Goal: Task Accomplishment & Management: Manage account settings

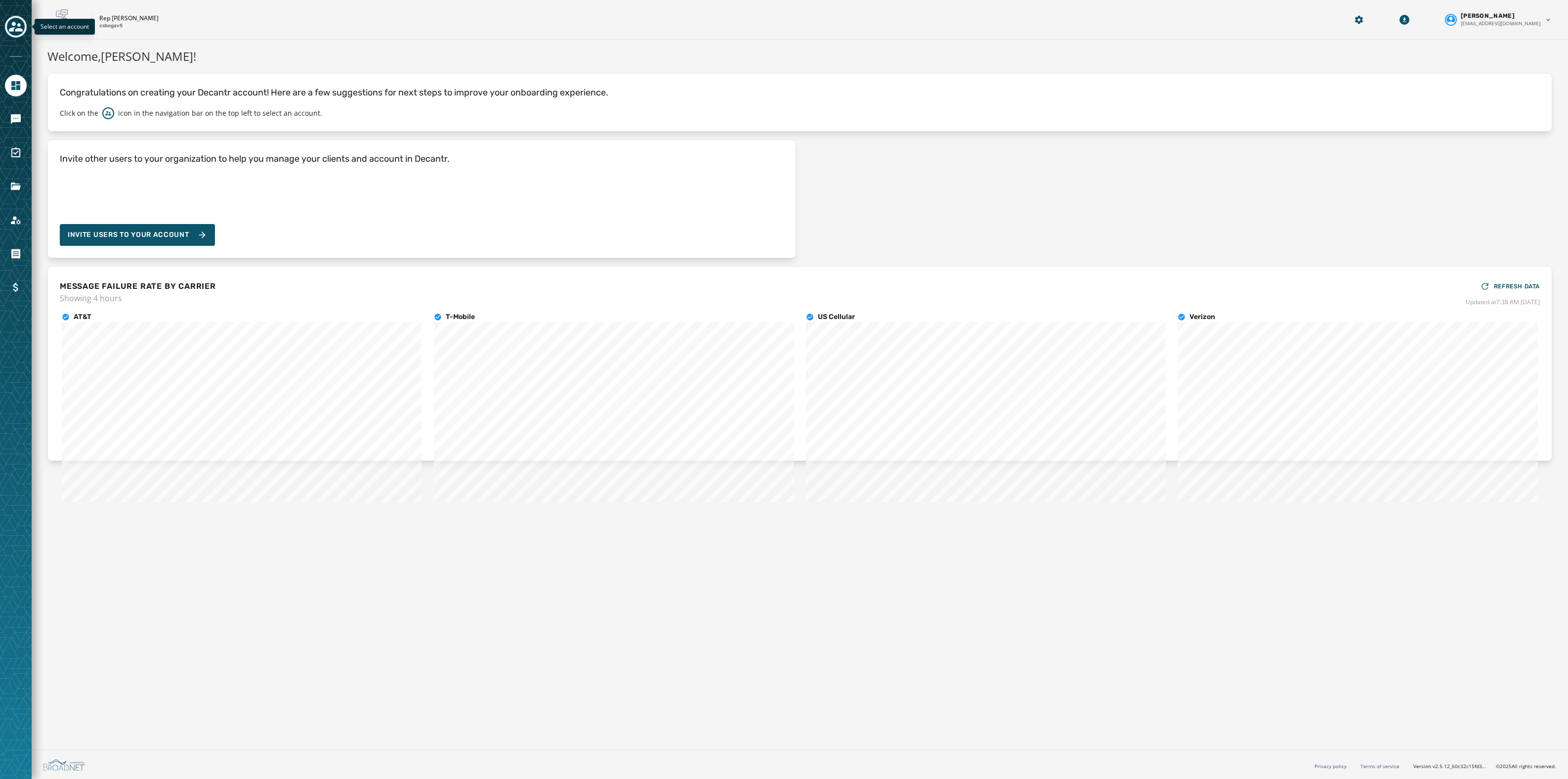
click at [15, 22] on icon "Toggle account select drawer" at bounding box center [16, 26] width 14 height 14
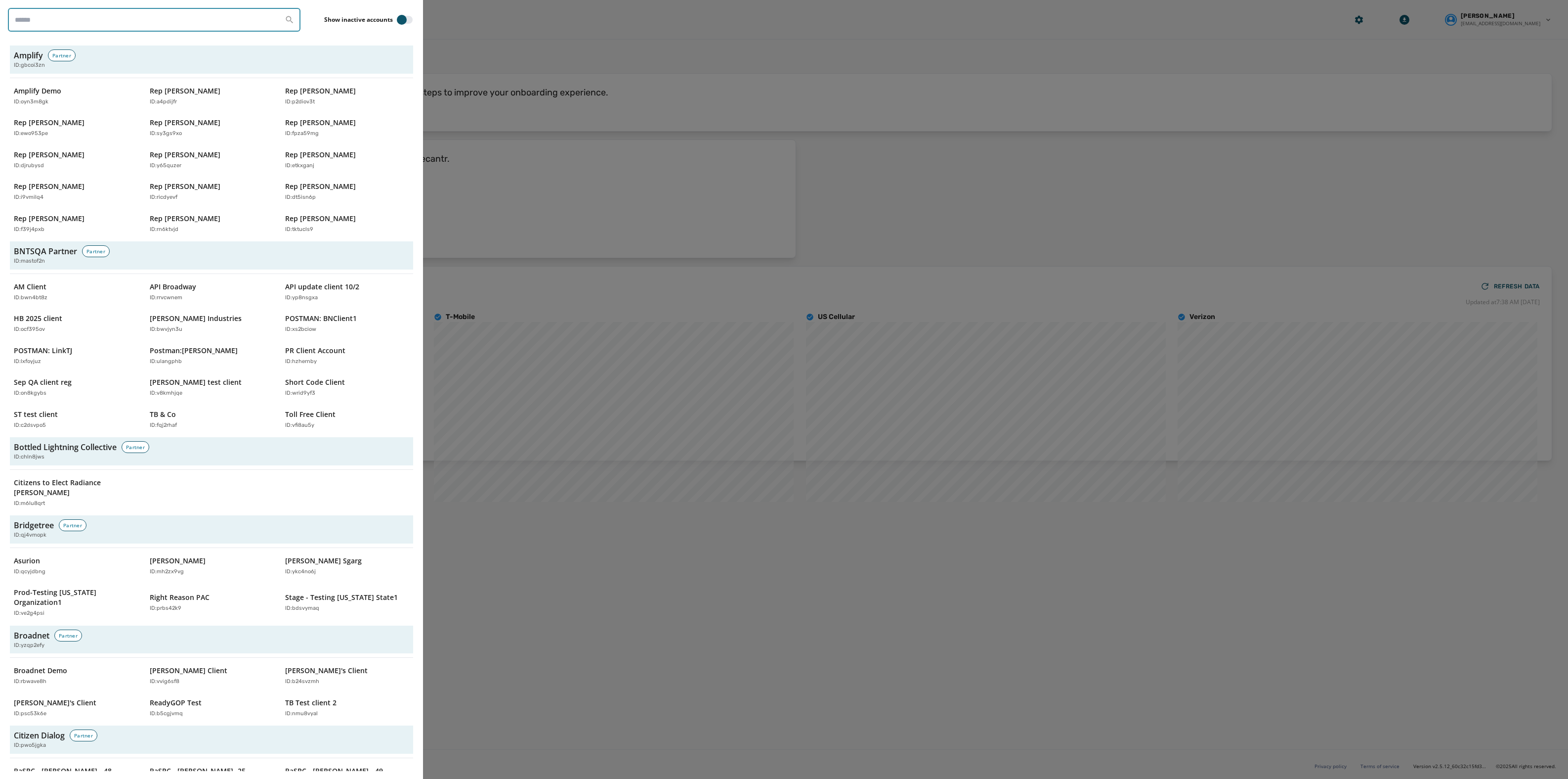
click at [49, 26] on input "search" at bounding box center [155, 20] width 293 height 24
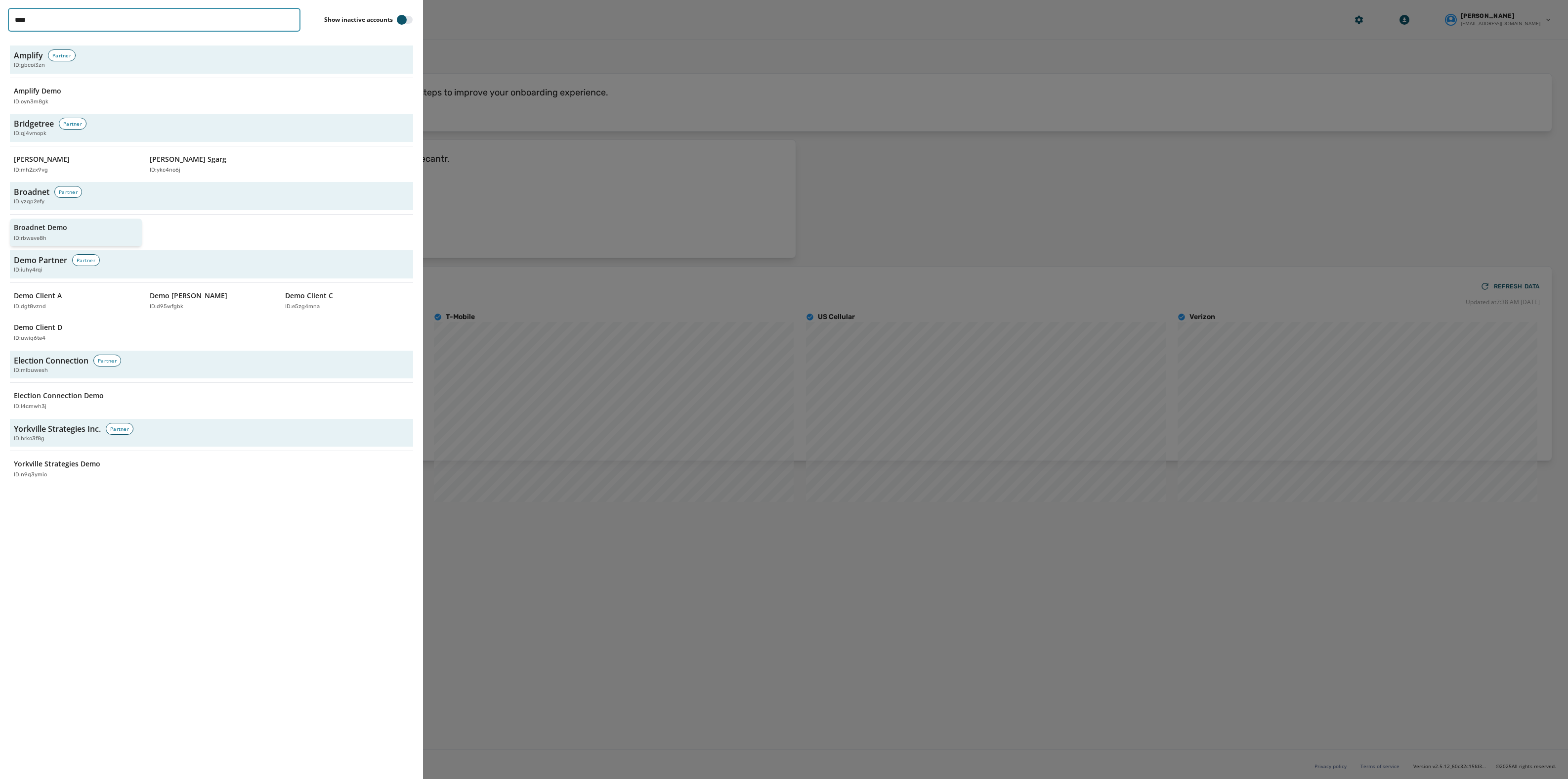
type input "****"
click at [75, 226] on div "Broadnet Demo ID: rbwave8h" at bounding box center [71, 233] width 114 height 20
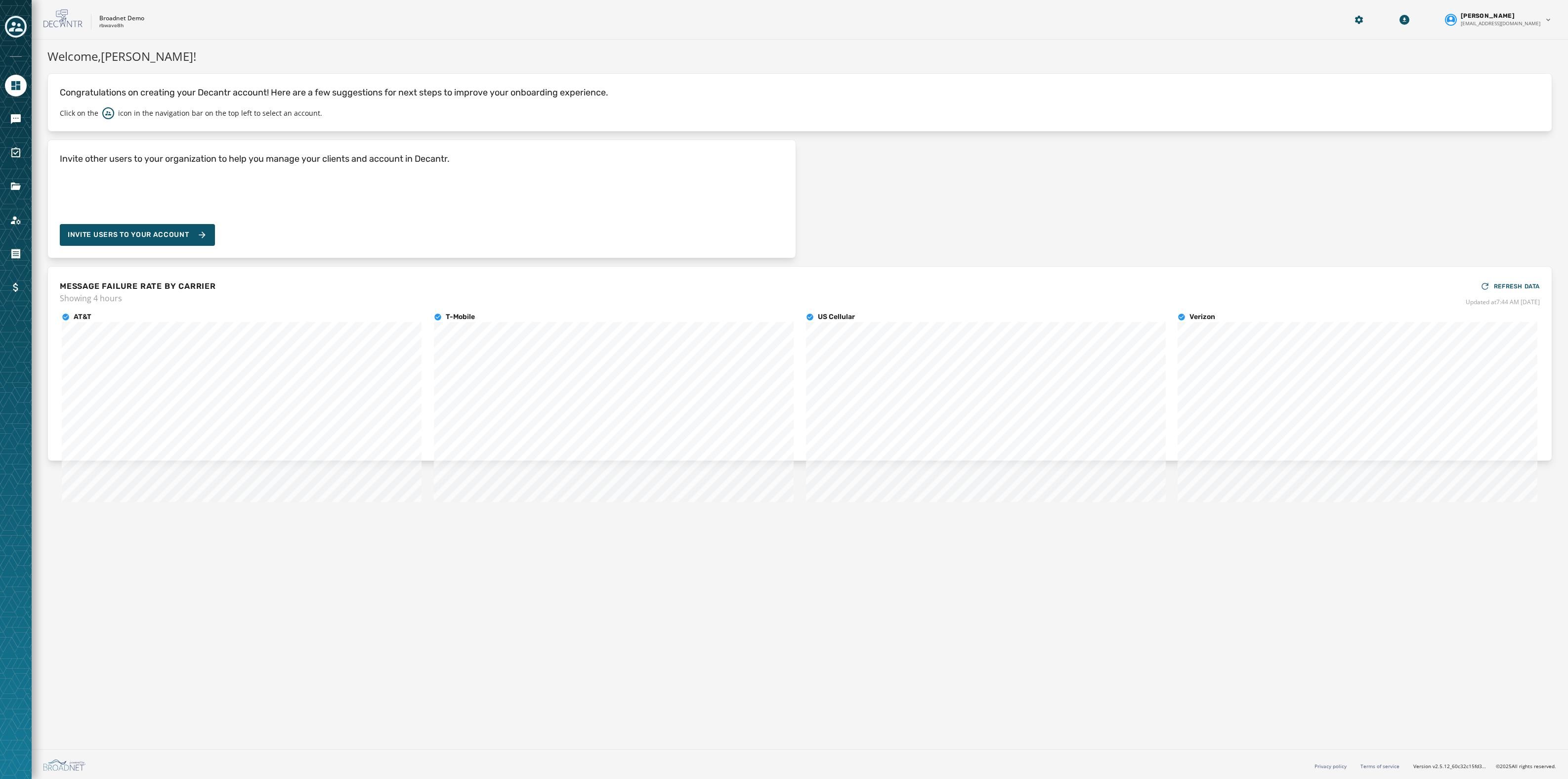
click at [110, 26] on p "rbwave8h" at bounding box center [111, 26] width 24 height 7
copy p "rbwave8h"
click at [19, 25] on icon "Toggle account select drawer" at bounding box center [16, 26] width 14 height 10
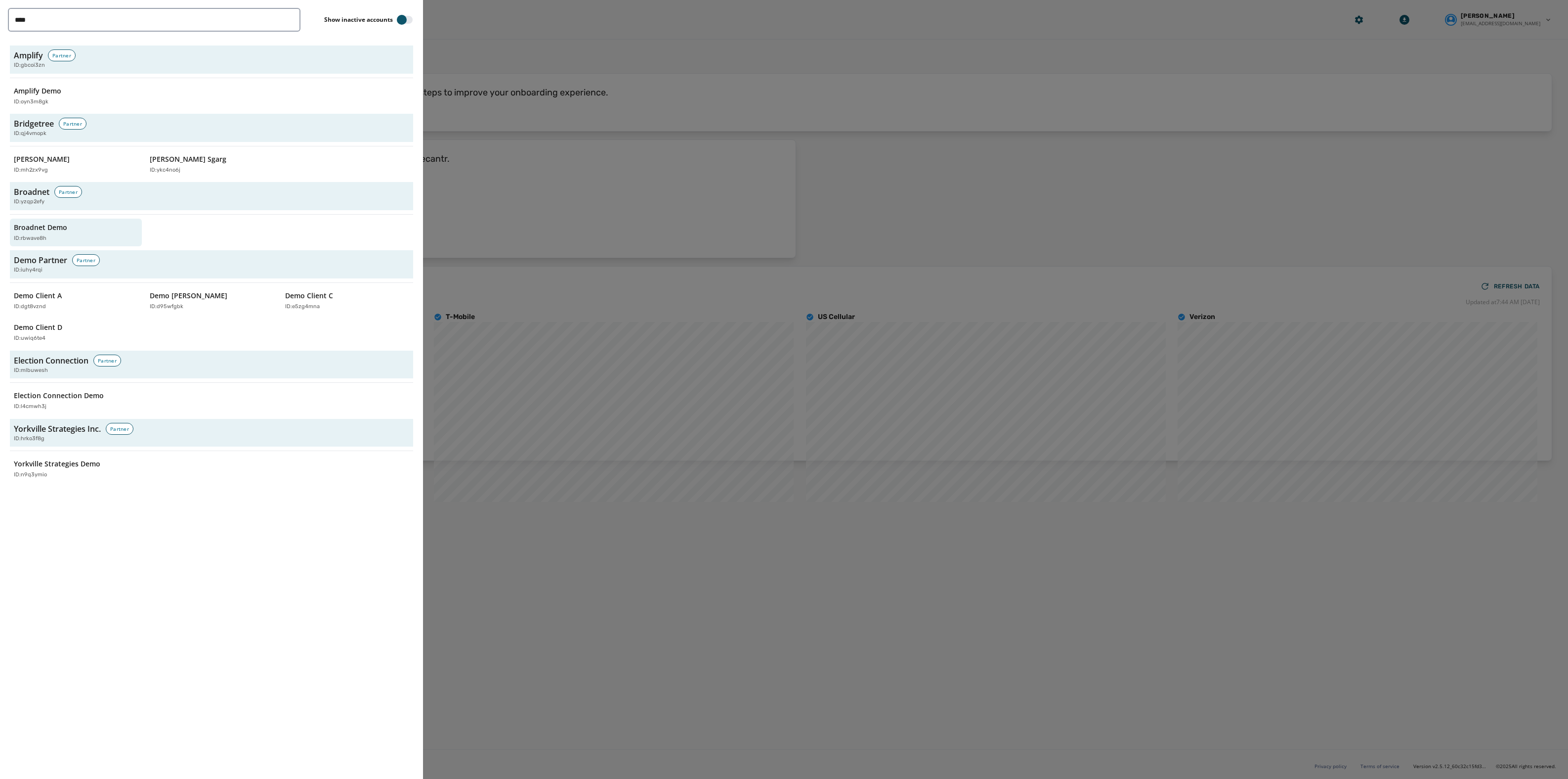
click at [583, 568] on div at bounding box center [784, 389] width 1568 height 779
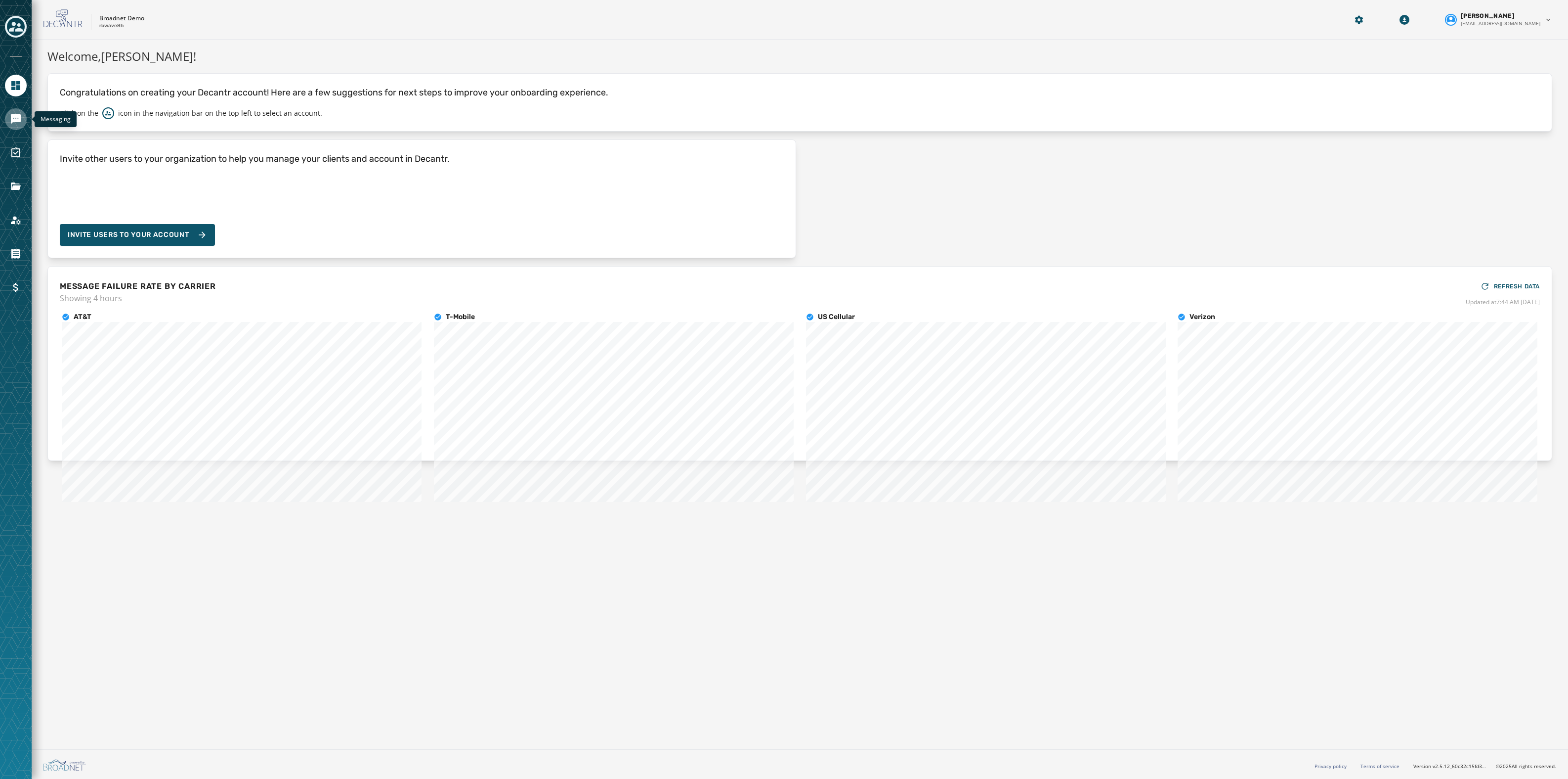
click at [17, 117] on icon "Navigate to Messaging" at bounding box center [16, 119] width 10 height 10
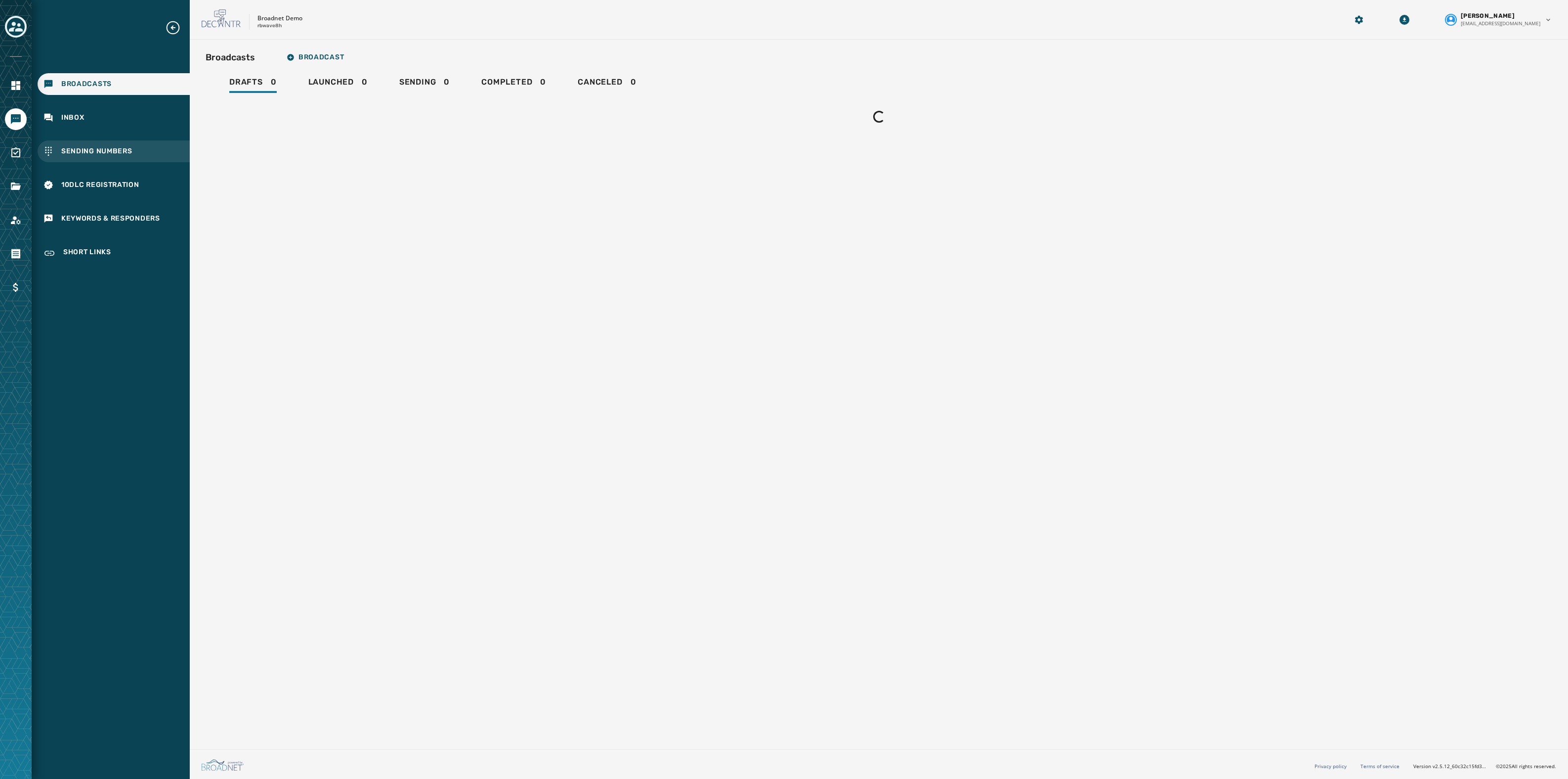
click at [117, 148] on span "Sending Numbers" at bounding box center [97, 151] width 71 height 10
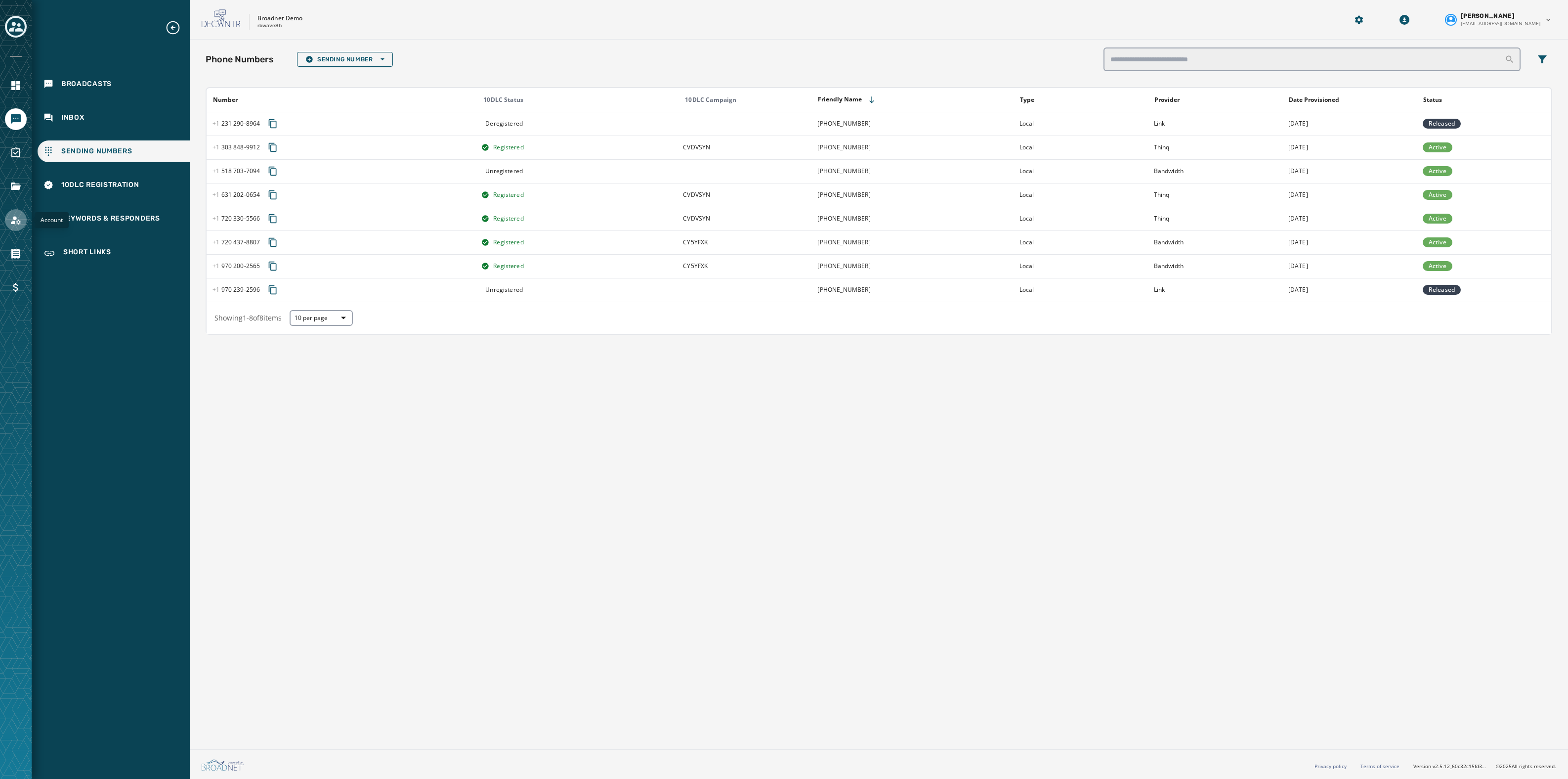
click at [16, 214] on icon "Navigate to Account" at bounding box center [16, 220] width 12 height 12
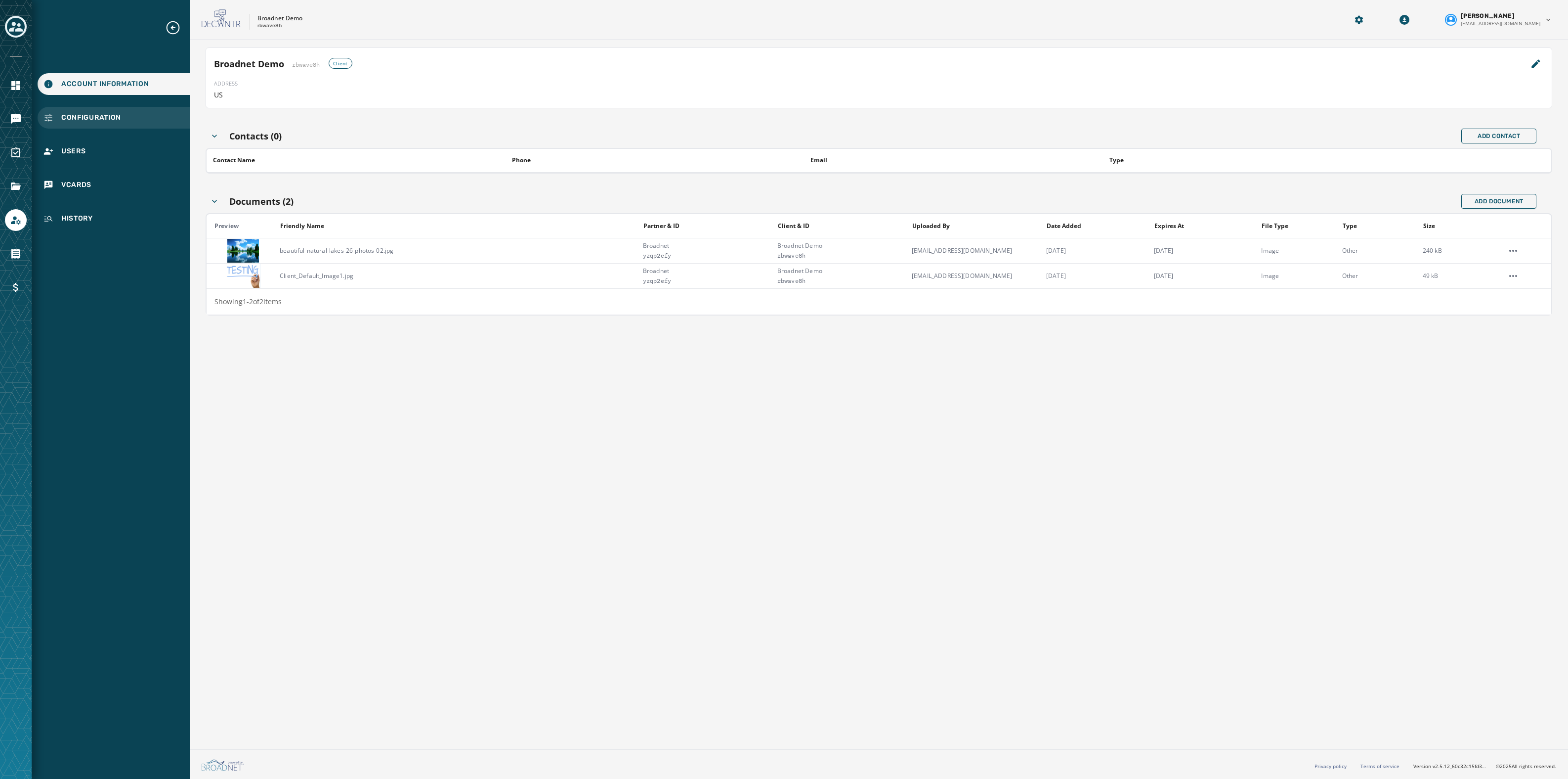
click at [106, 118] on span "Configuration" at bounding box center [91, 118] width 60 height 10
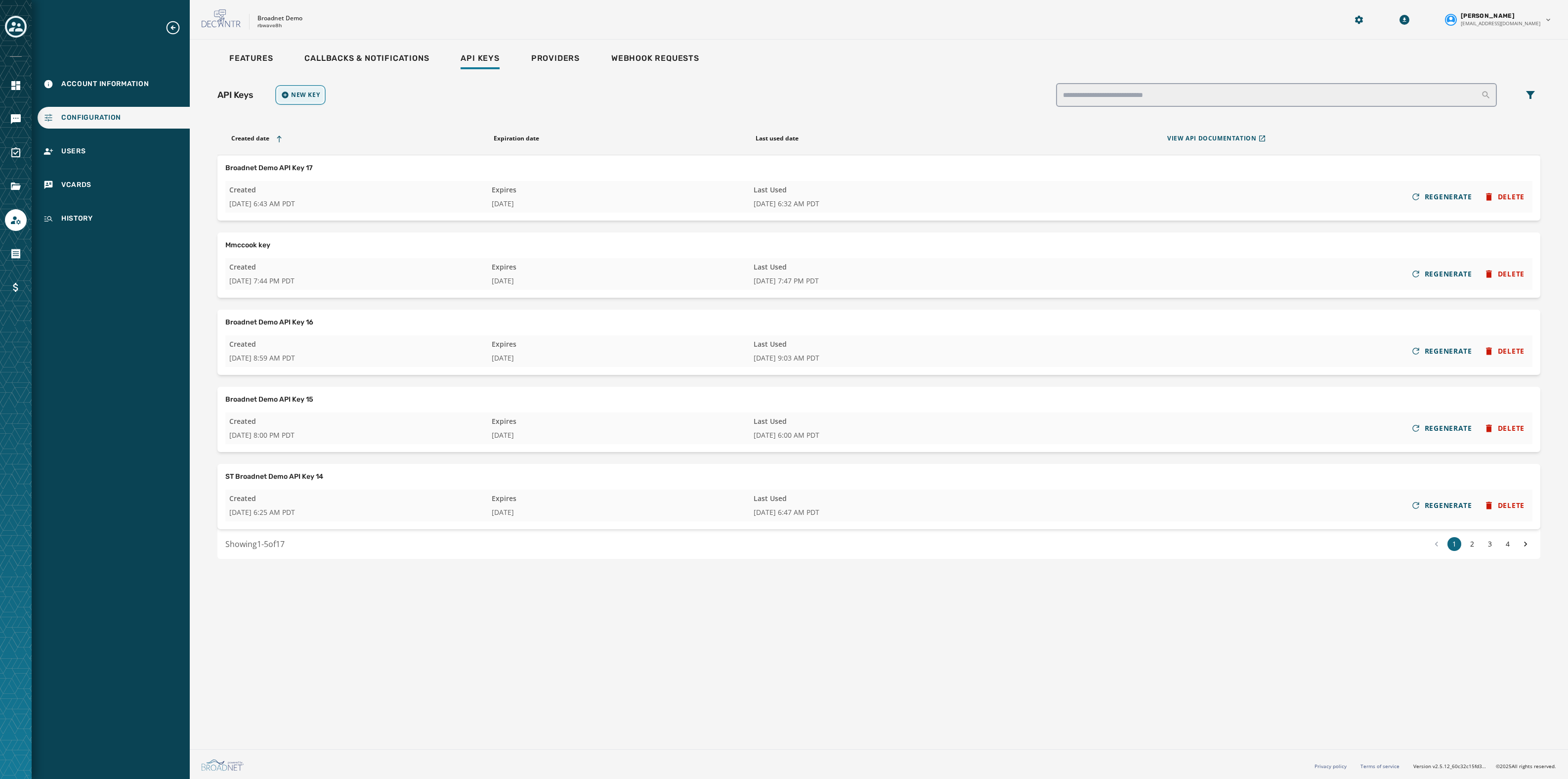
click at [303, 101] on button "New Key" at bounding box center [300, 94] width 46 height 16
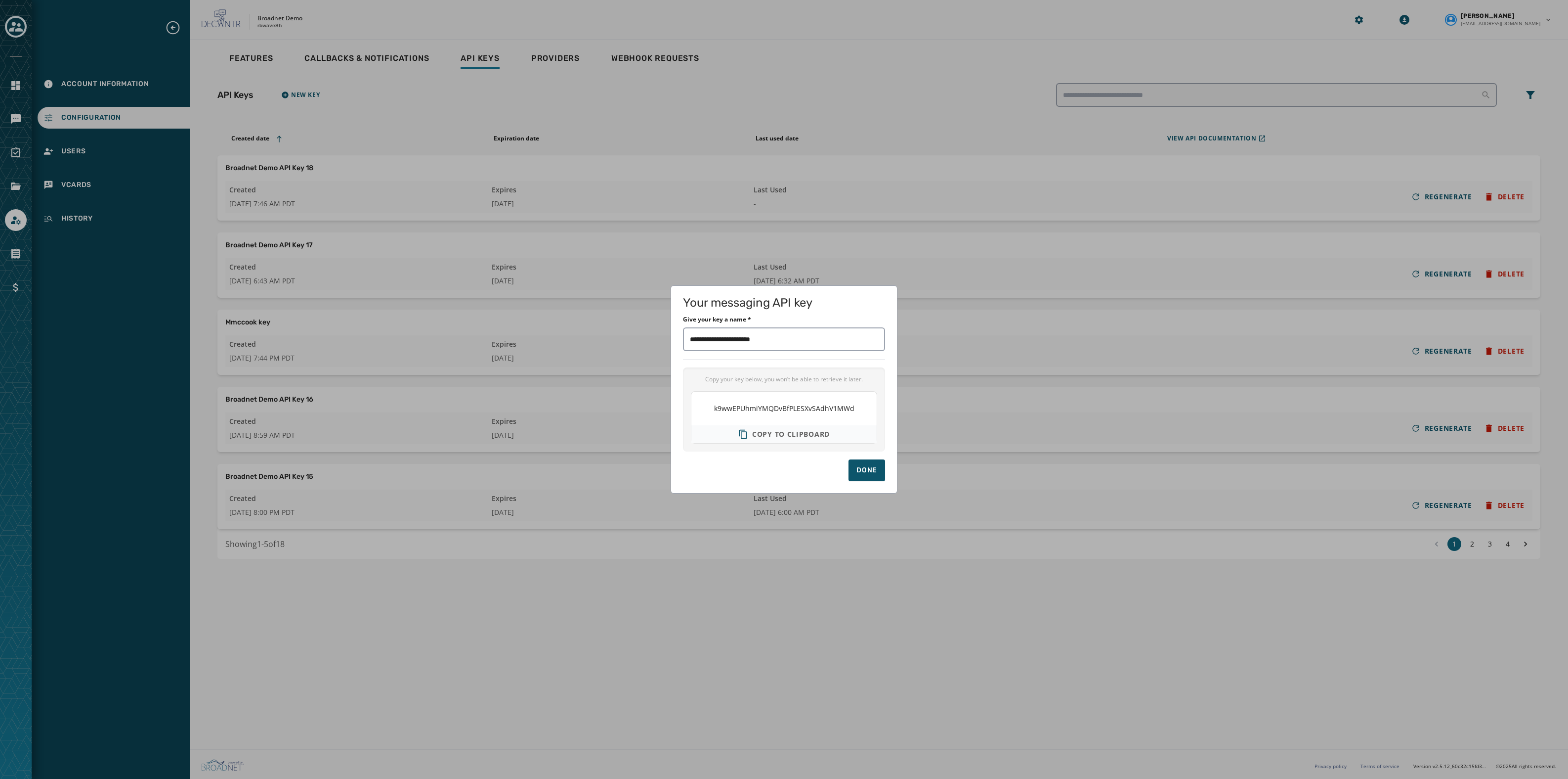
click at [779, 438] on span "Copy to clipboard" at bounding box center [791, 434] width 78 height 10
drag, startPoint x: 746, startPoint y: 338, endPoint x: 837, endPoint y: 339, distance: 91.0
click at [831, 339] on input "Give your key a name *" at bounding box center [784, 339] width 202 height 24
type input "**********"
click at [879, 466] on button "Done" at bounding box center [866, 470] width 36 height 22
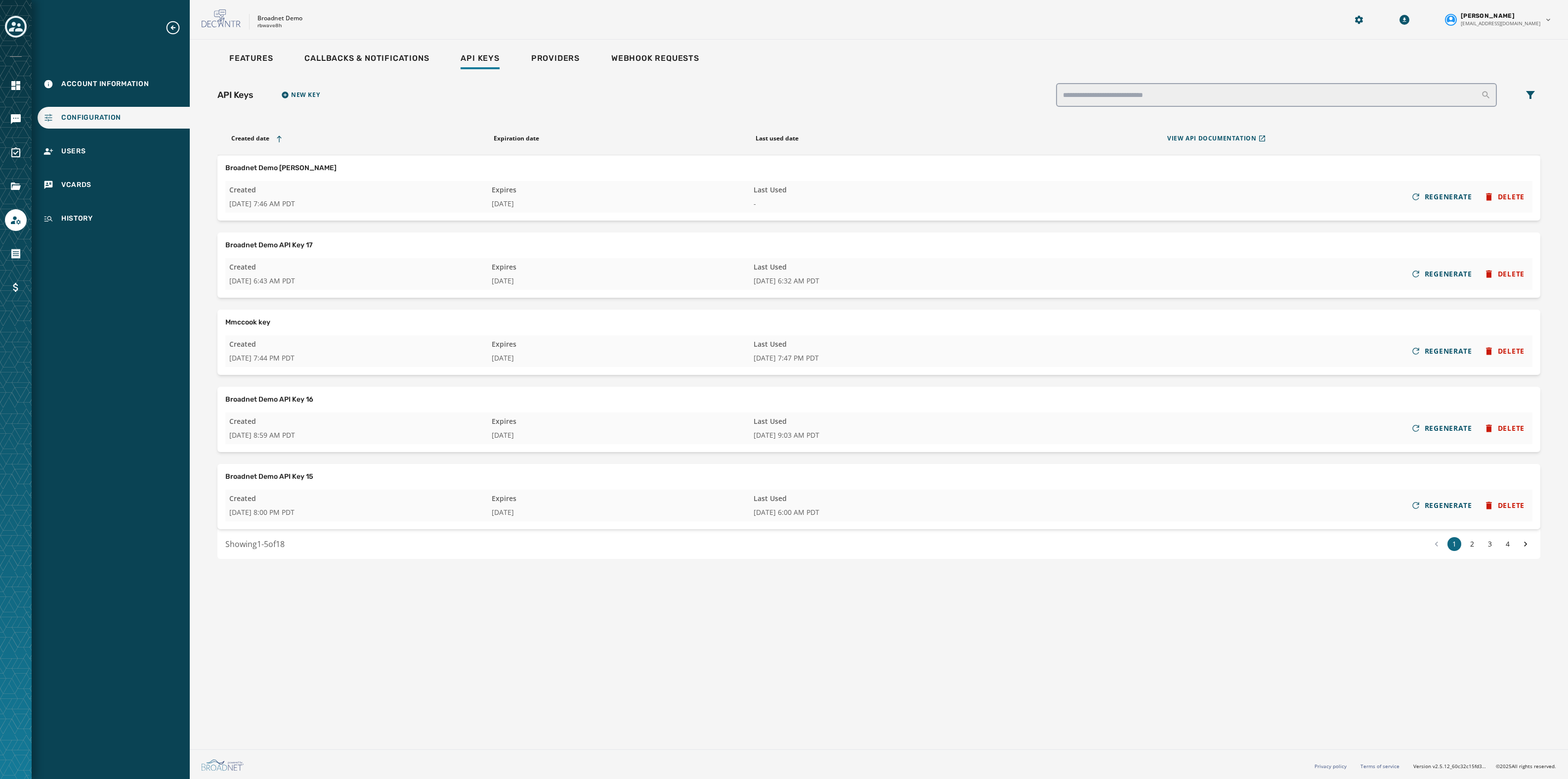
click at [261, 643] on div "Features Callbacks & Notifications Api Keys Providers Webhook Requests API Keys…" at bounding box center [879, 392] width 1379 height 705
